Goal: Transaction & Acquisition: Purchase product/service

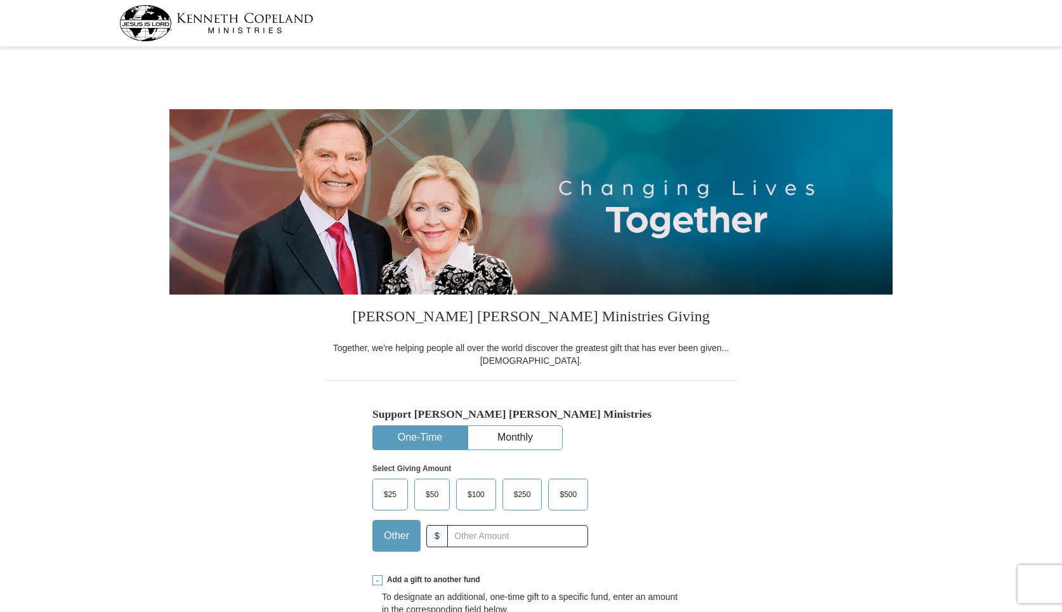
select select "LA"
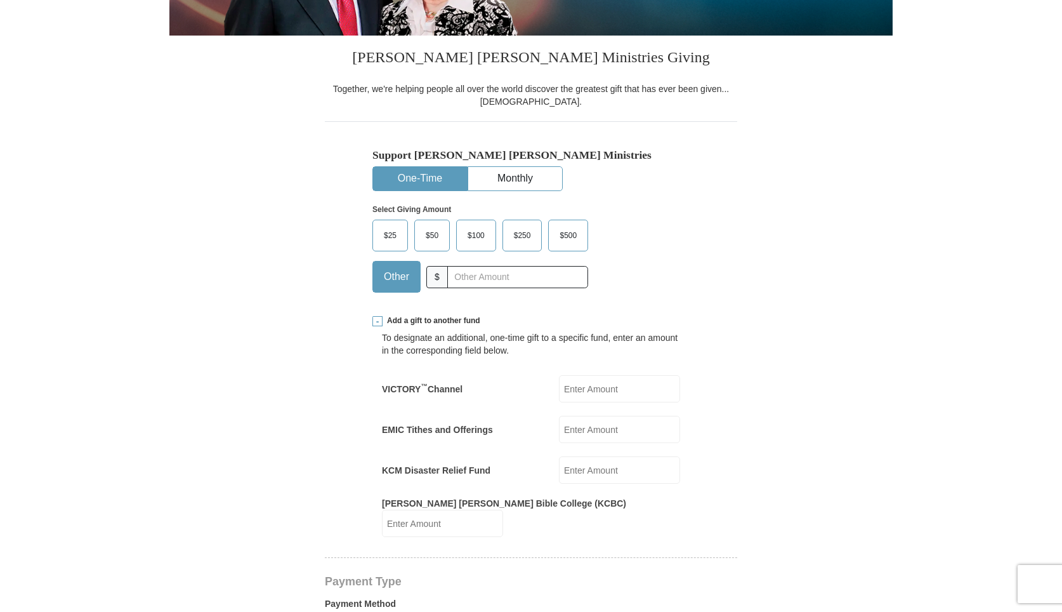
click at [583, 425] on input "EMIC Tithes and Offerings" at bounding box center [619, 429] width 121 height 27
type input "155.00"
click at [790, 287] on form "[PERSON_NAME] [PERSON_NAME] Ministries Giving Together, we're helping people al…" at bounding box center [530, 591] width 723 height 1598
click at [393, 233] on span "$25" at bounding box center [390, 235] width 25 height 19
click at [0, 0] on input "$25" at bounding box center [0, 0] width 0 height 0
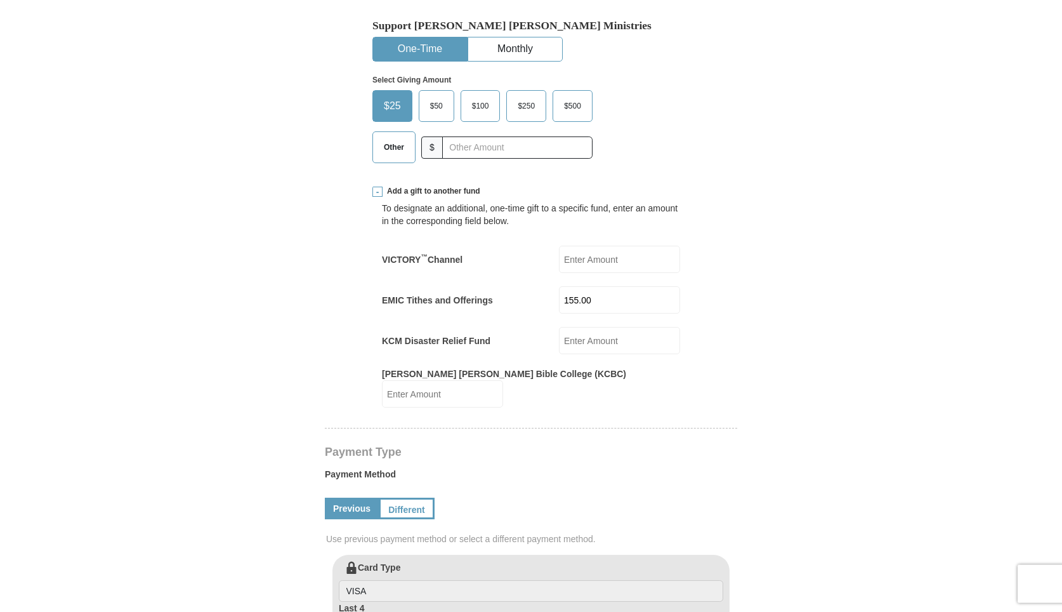
scroll to position [324, 0]
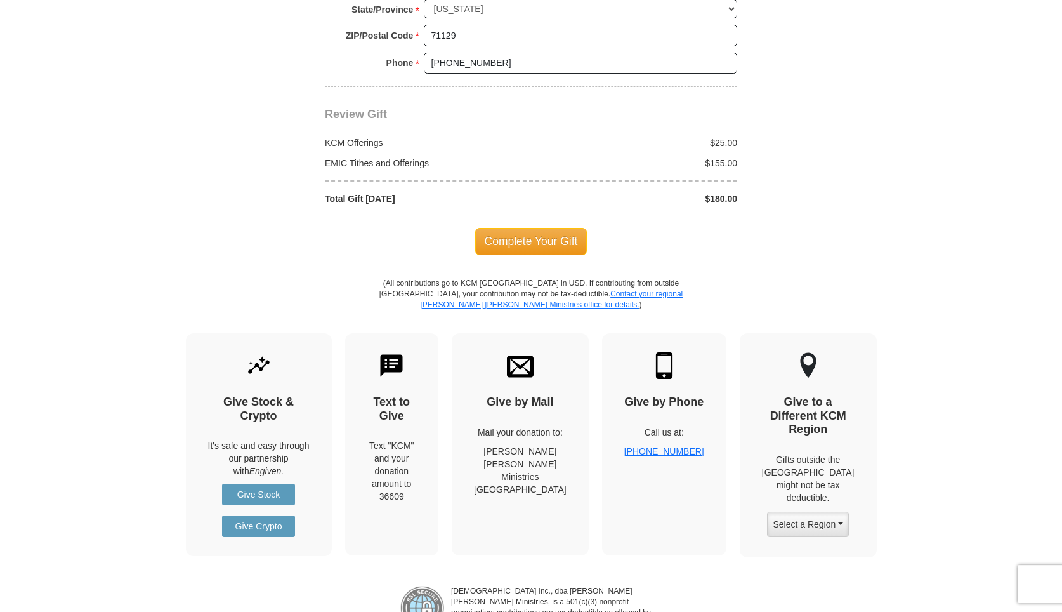
scroll to position [1318, 0]
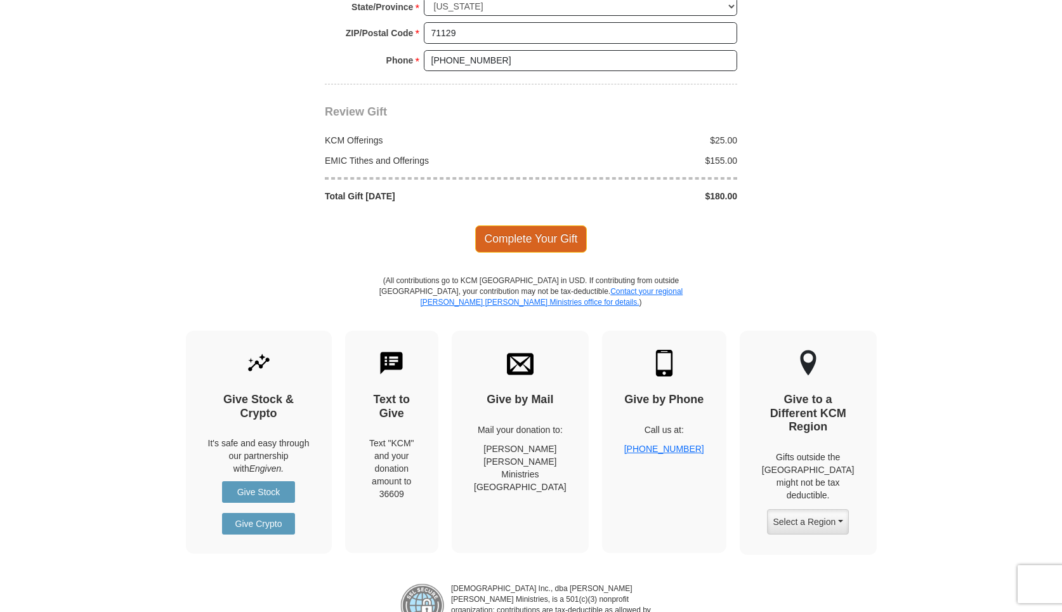
click at [543, 225] on span "Complete Your Gift" at bounding box center [531, 238] width 112 height 27
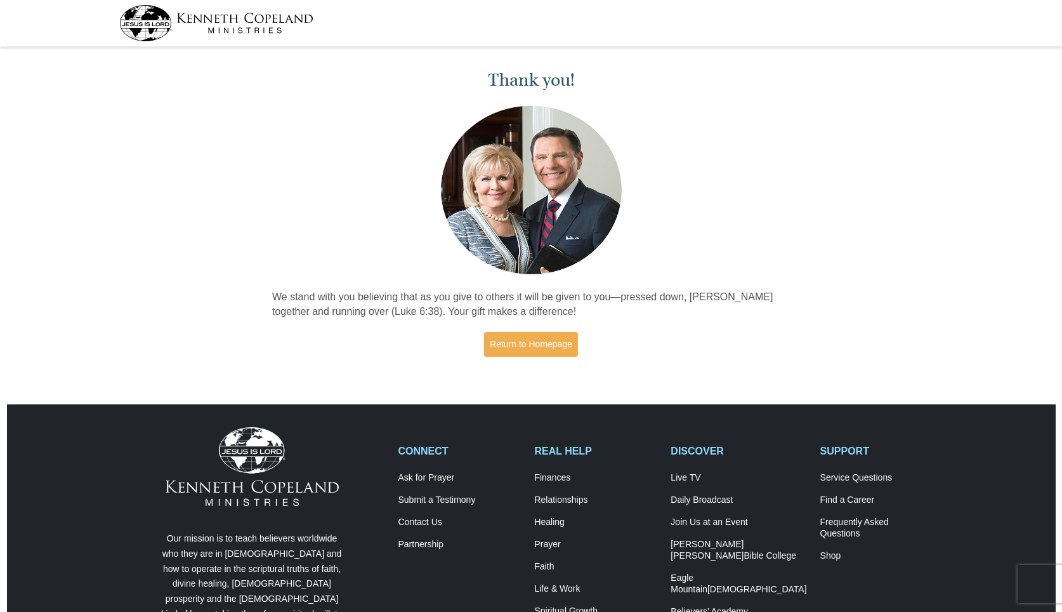
click at [521, 357] on div "Thank you! We stand with you believing that as you give to others it will be gi…" at bounding box center [531, 208] width 531 height 315
click at [518, 339] on link "Return to Homepage" at bounding box center [531, 344] width 94 height 25
